Goal: Find specific page/section: Find specific page/section

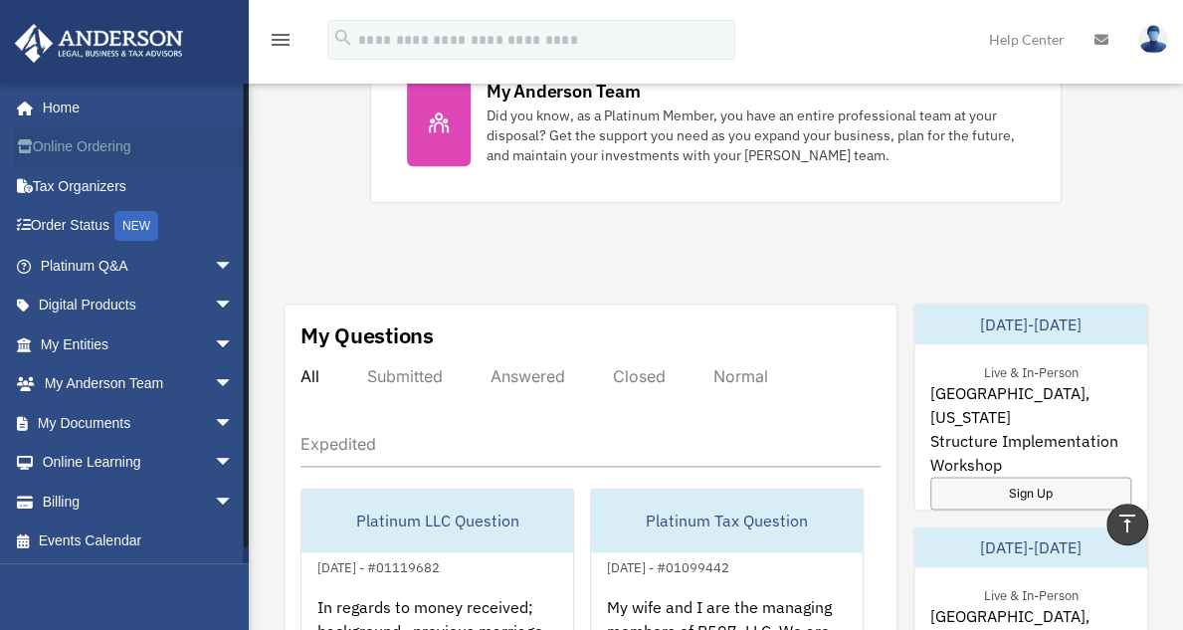
scroll to position [940, 0]
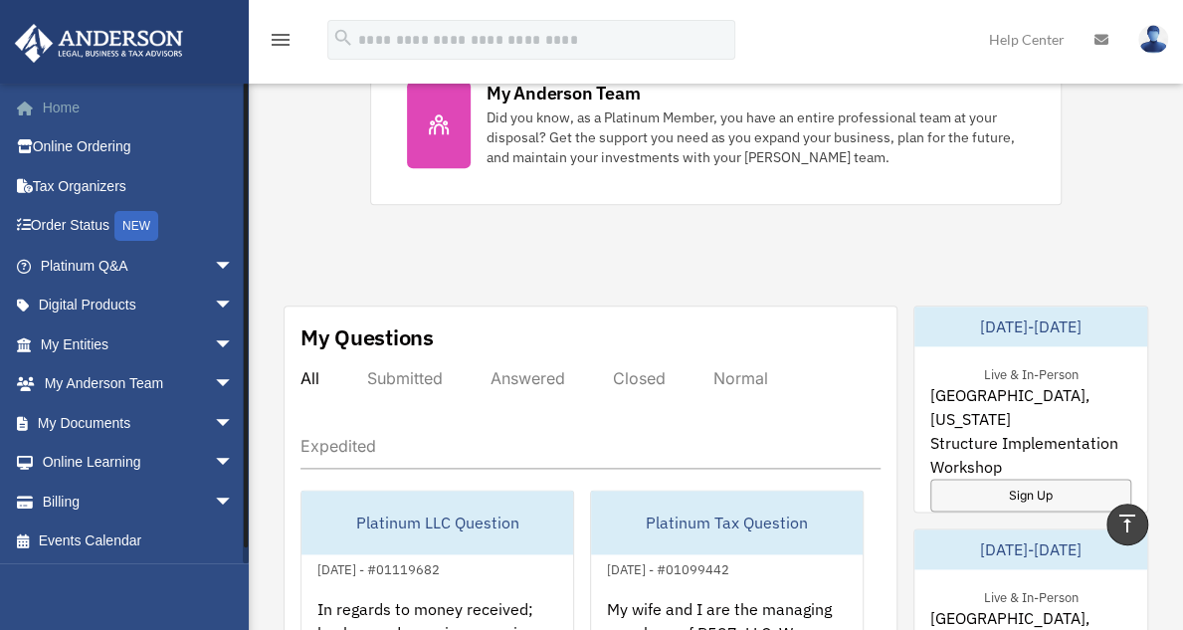
click at [62, 106] on link "Home" at bounding box center [139, 108] width 250 height 40
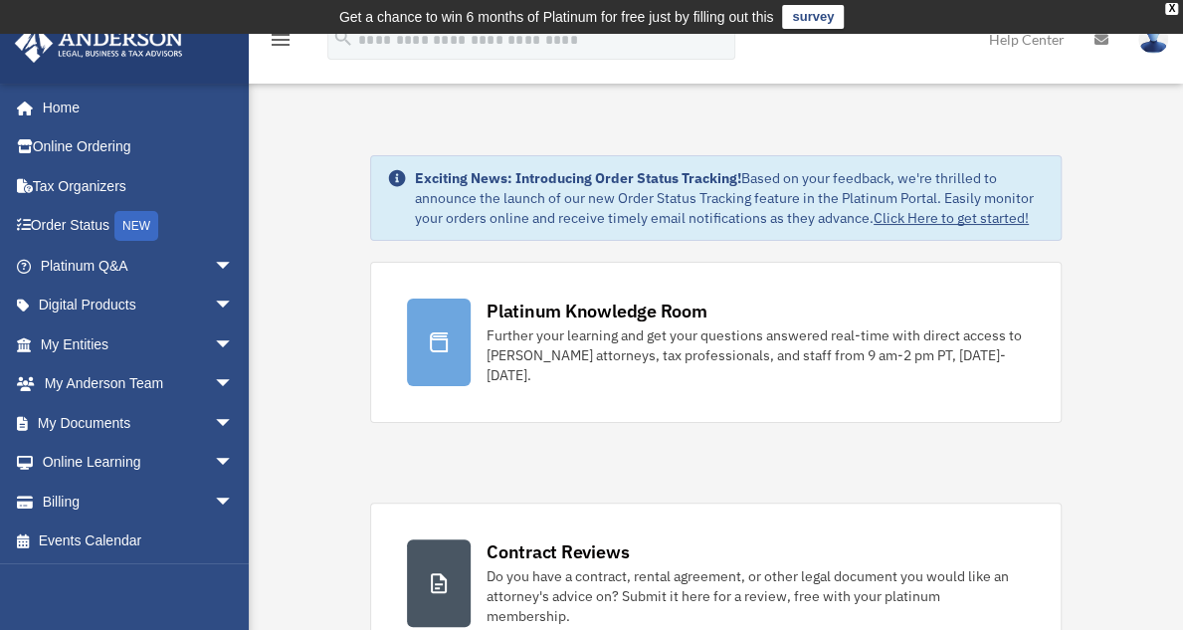
click at [280, 36] on icon "menu" at bounding box center [281, 40] width 24 height 24
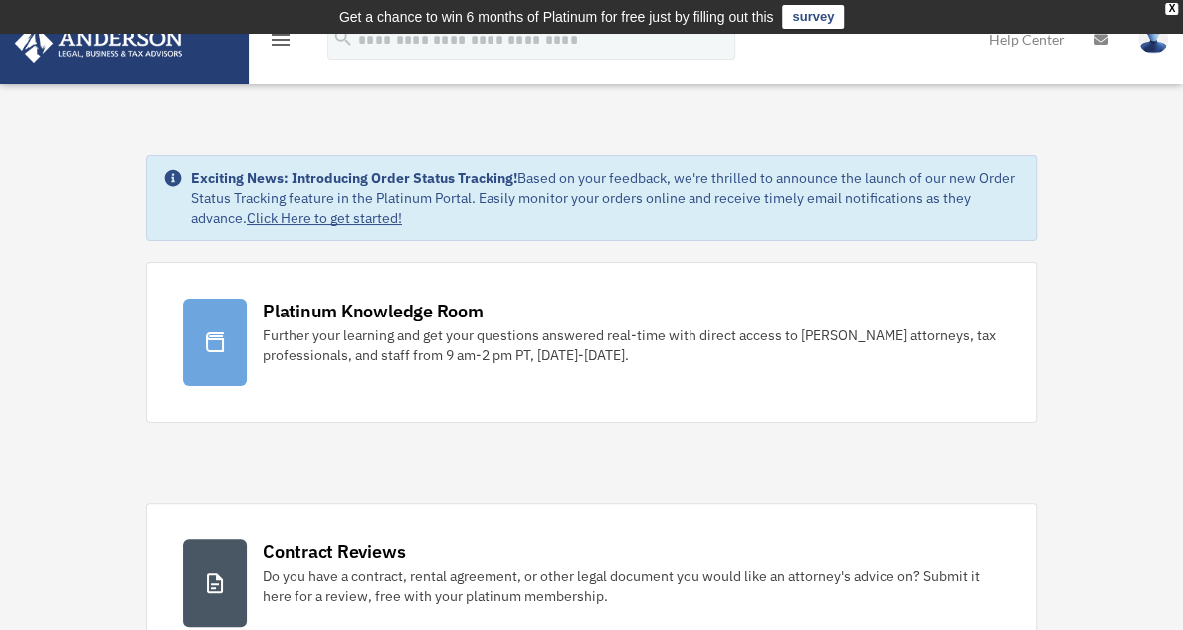
click at [280, 36] on icon "menu" at bounding box center [281, 40] width 24 height 24
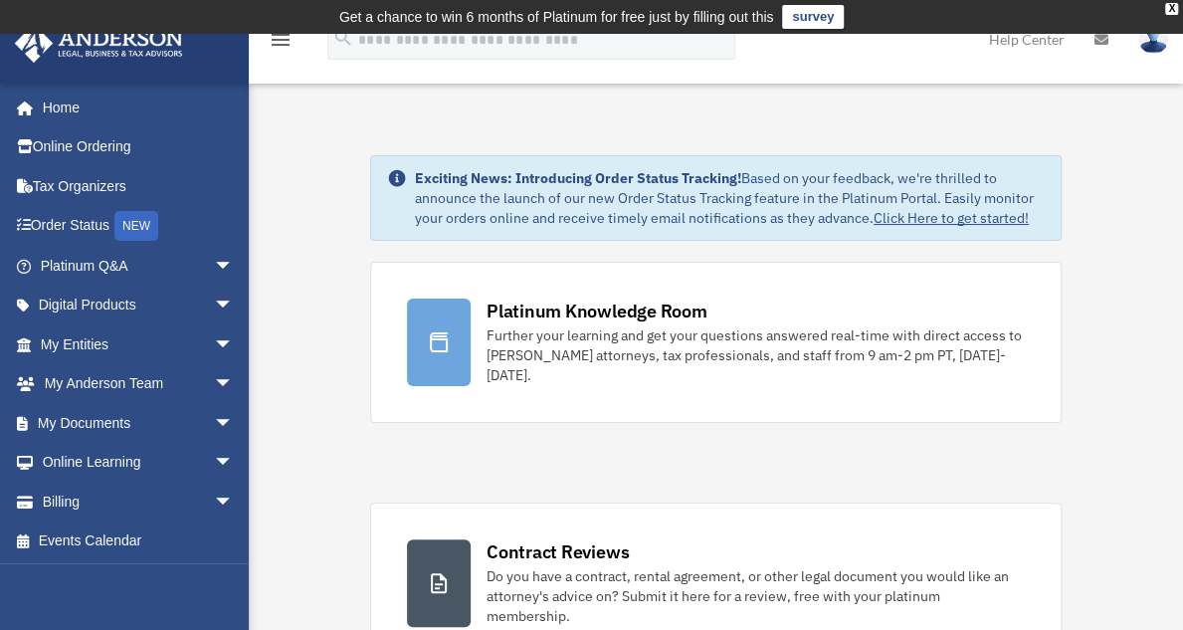
click at [1100, 37] on icon at bounding box center [1101, 40] width 14 height 14
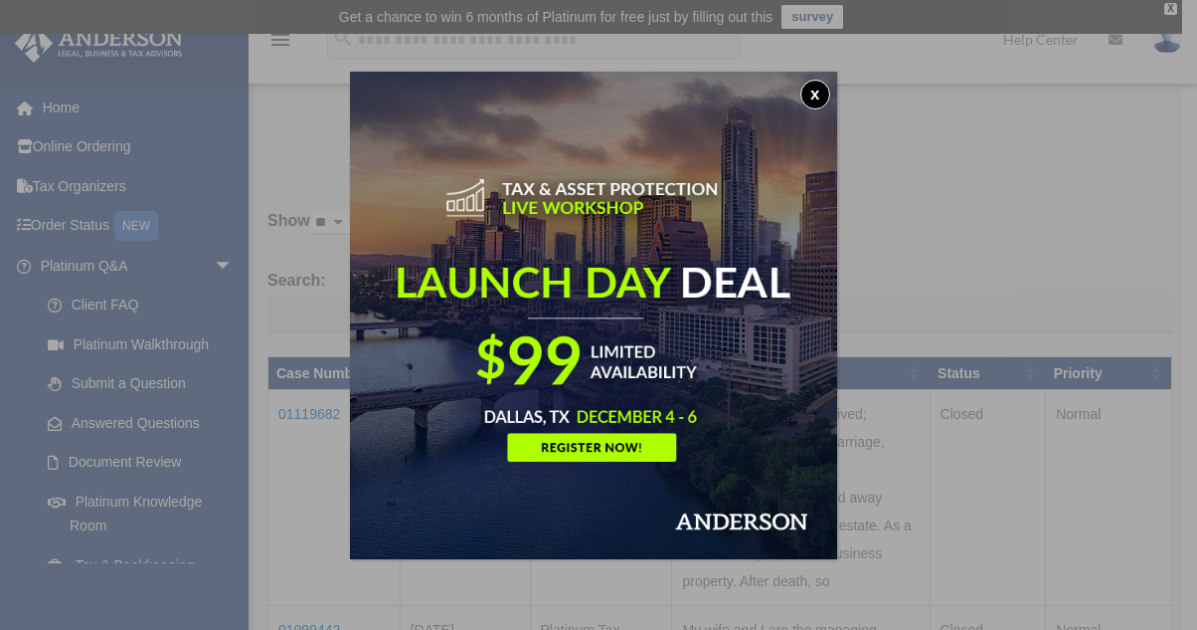
click at [821, 96] on button "x" at bounding box center [816, 95] width 30 height 30
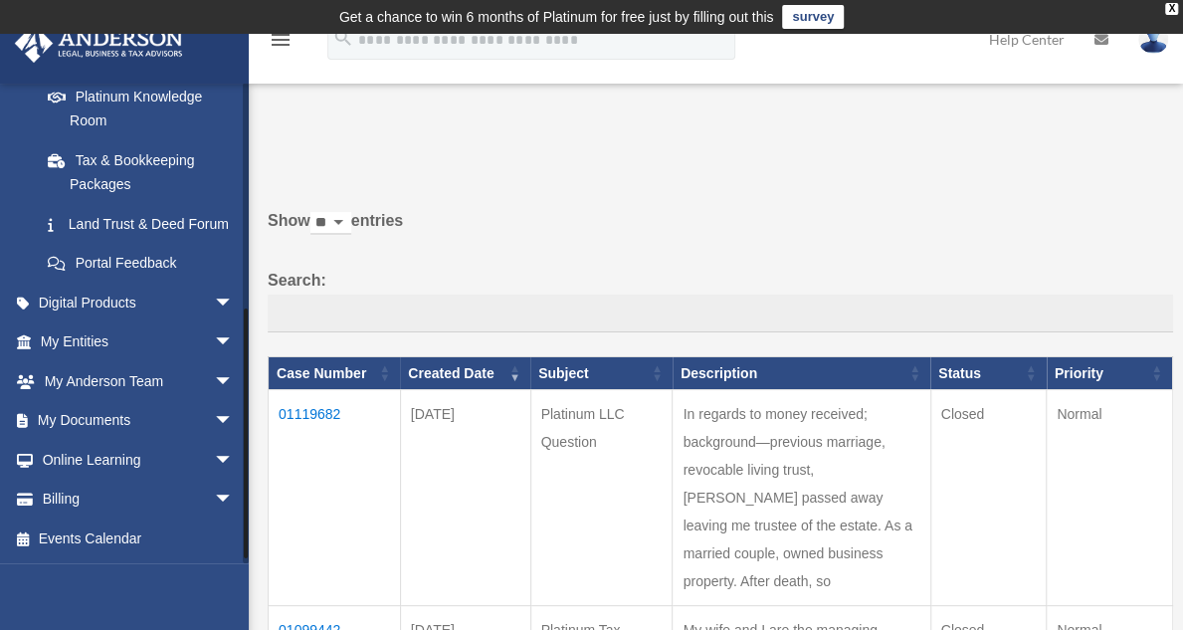
scroll to position [422, 0]
click at [101, 429] on link "My Documents arrow_drop_down" at bounding box center [139, 421] width 250 height 40
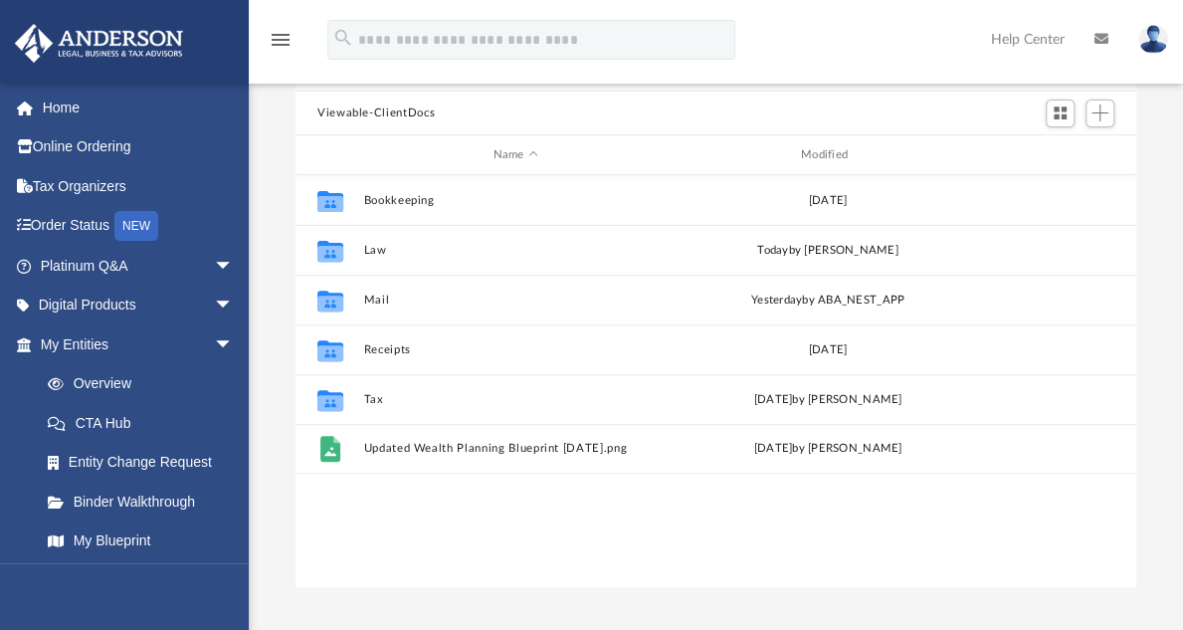
scroll to position [193, 0]
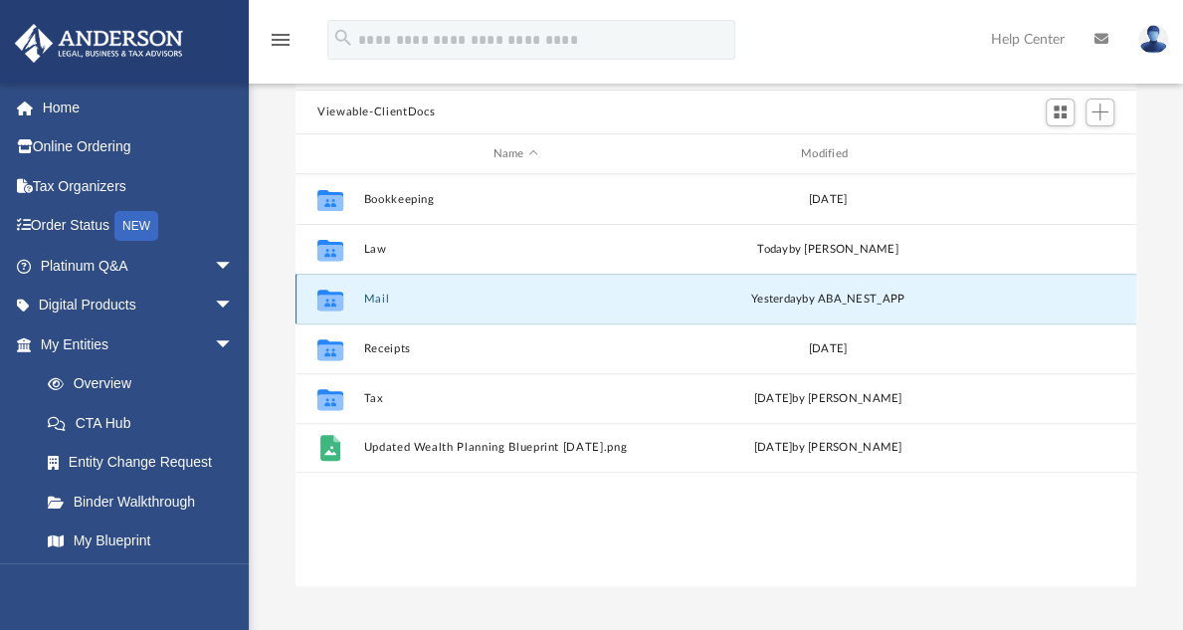
click at [400, 292] on button "Mail" at bounding box center [514, 298] width 303 height 13
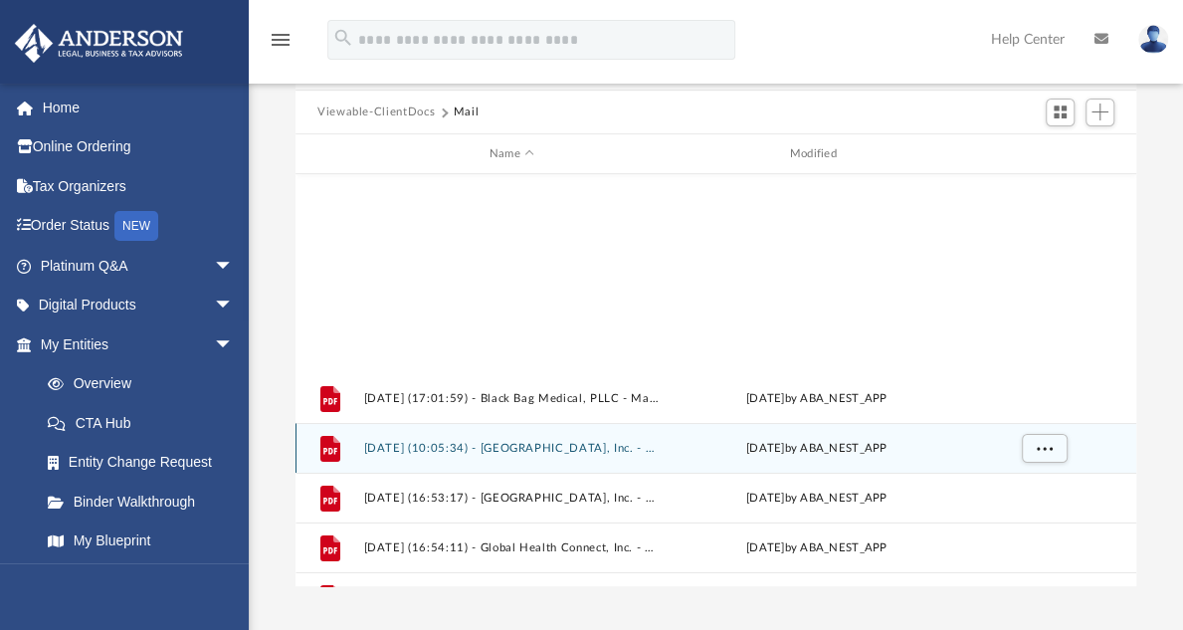
scroll to position [332, 0]
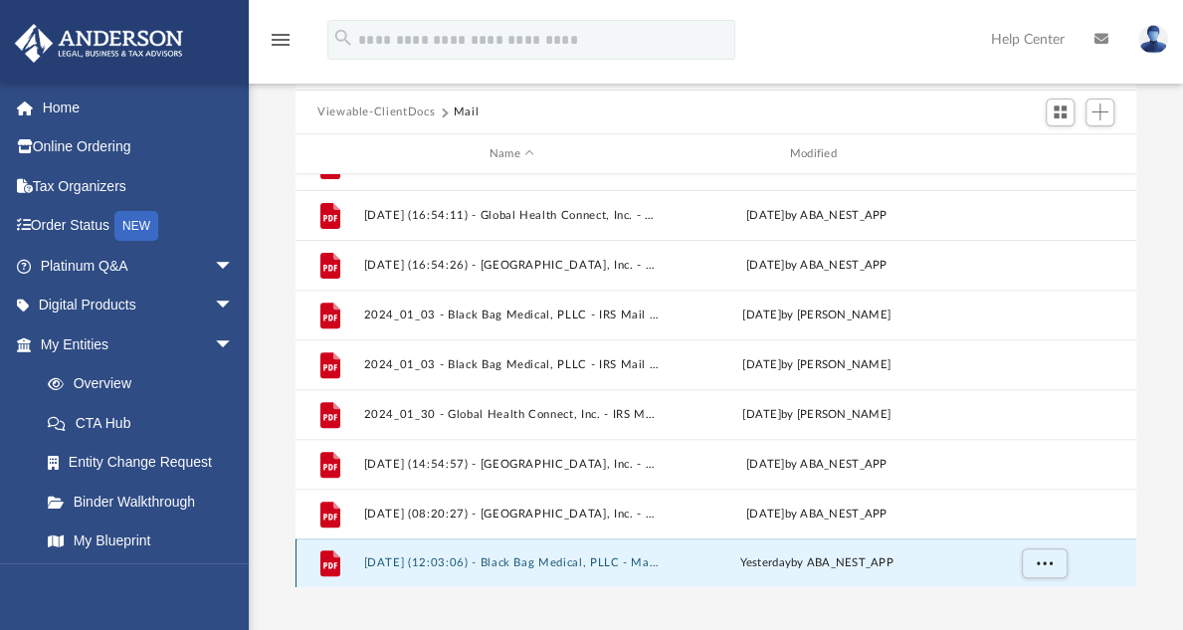
click at [513, 556] on button "2025.09.25 (12:03:06) - Black Bag Medical, PLLC - Mail from IRS.pdf" at bounding box center [511, 562] width 296 height 13
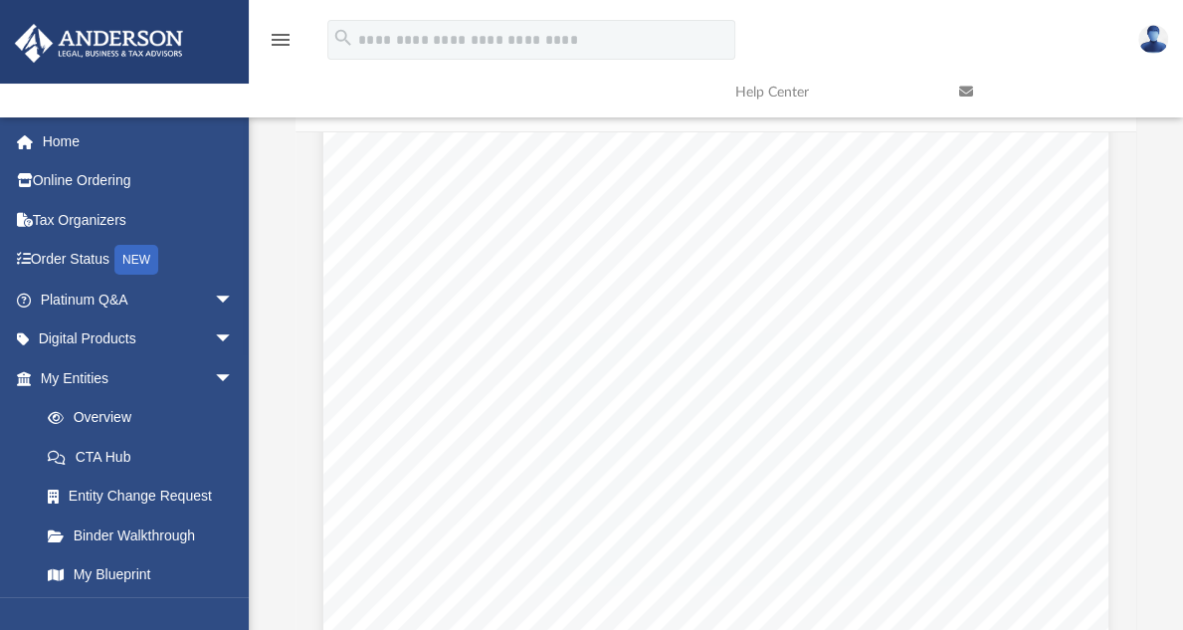
scroll to position [101, 0]
click at [66, 140] on link "Home" at bounding box center [139, 141] width 250 height 40
